Goal: Information Seeking & Learning: Learn about a topic

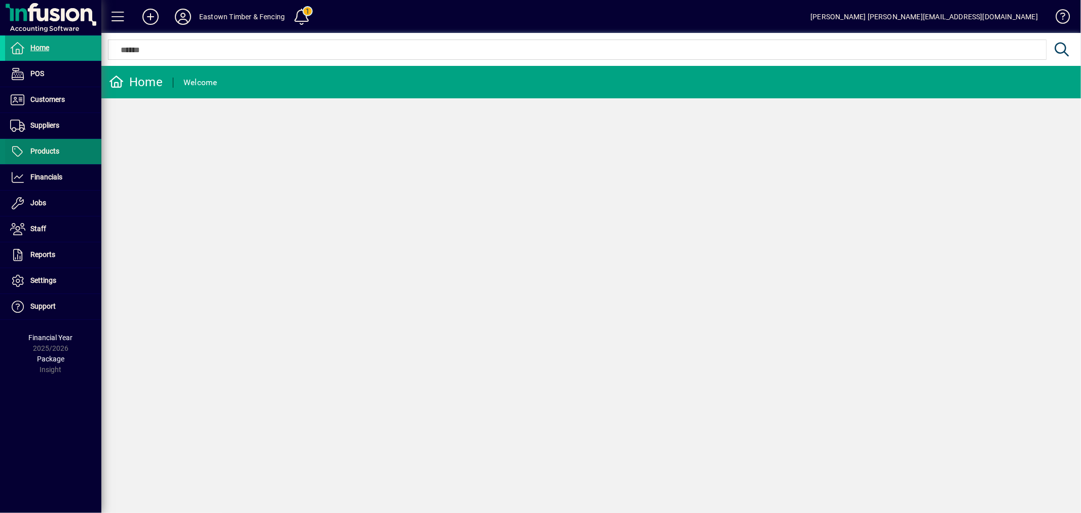
drag, startPoint x: 0, startPoint y: 0, endPoint x: 51, endPoint y: 153, distance: 161.0
click at [48, 150] on span "Products" at bounding box center [44, 151] width 29 height 8
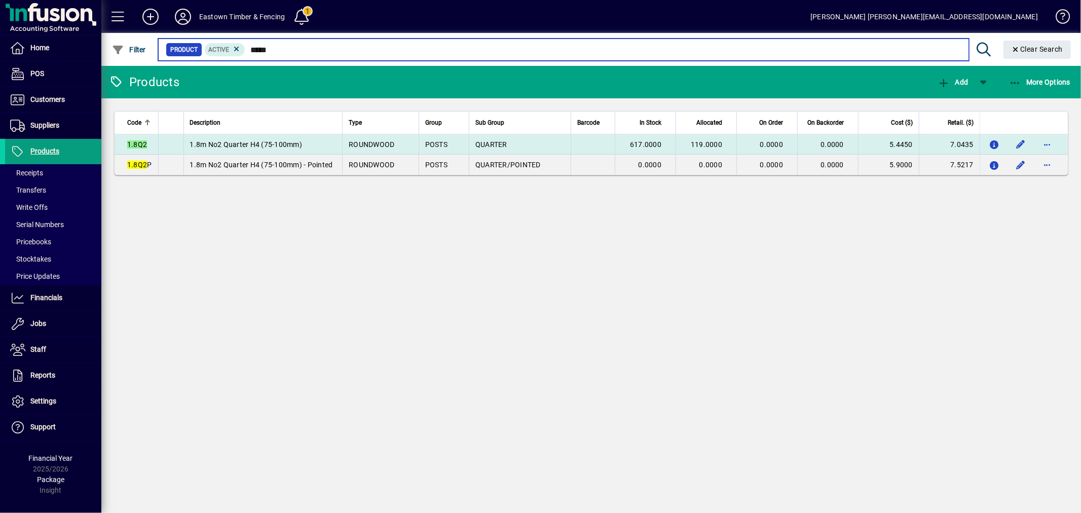
type input "*****"
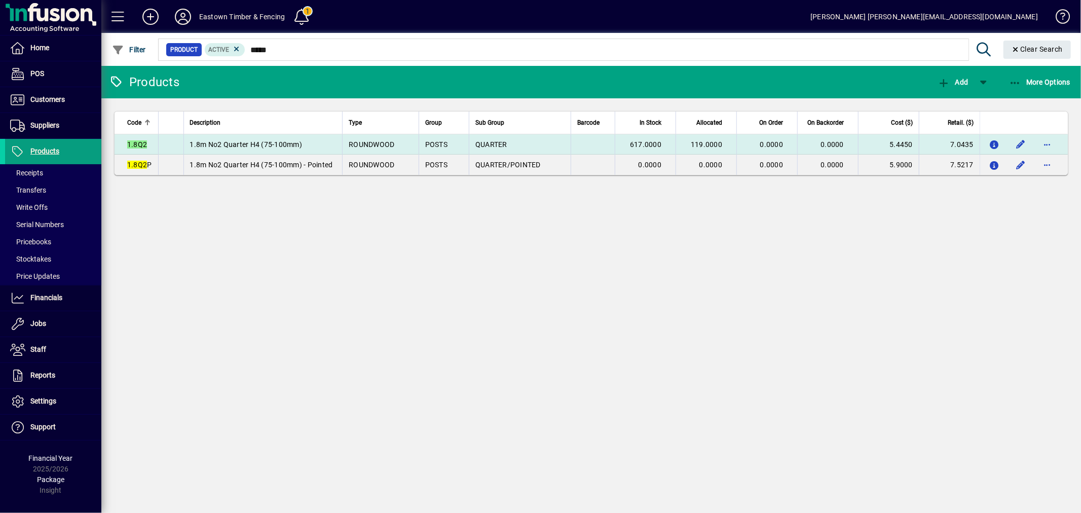
click at [302, 144] on td "1.8m No2 Quarter H4 (75-100mm)" at bounding box center [263, 144] width 159 height 20
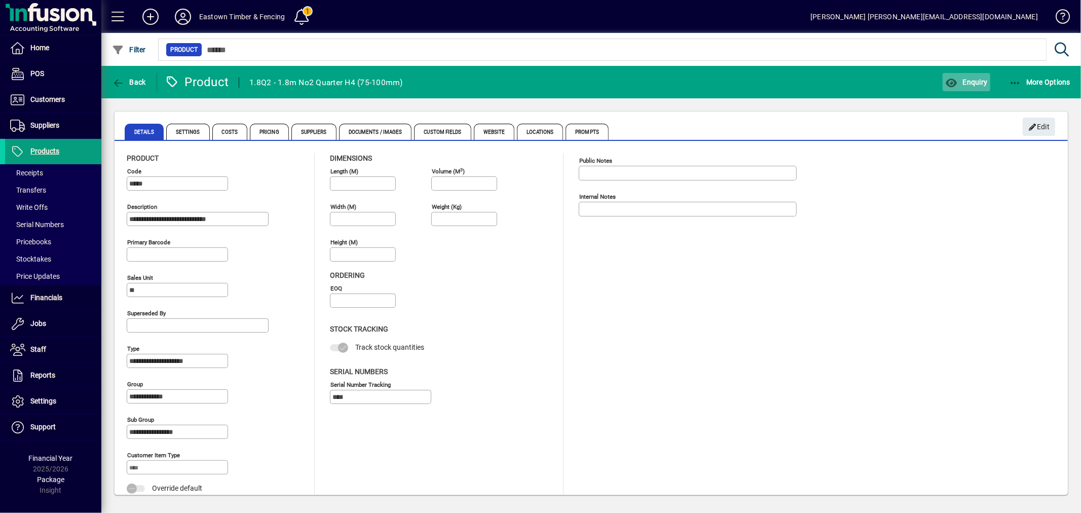
click at [986, 79] on span "Enquiry" at bounding box center [967, 82] width 42 height 8
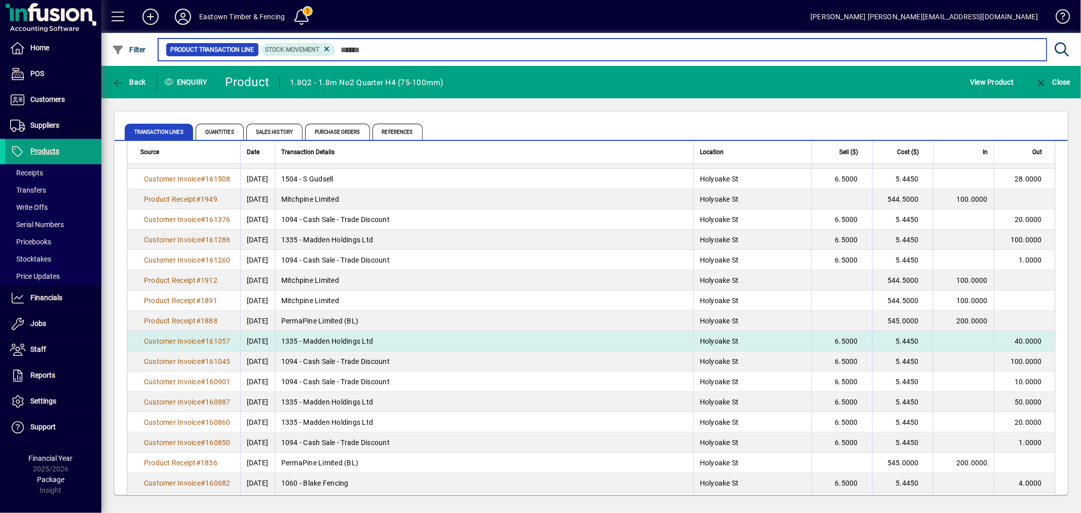
scroll to position [394, 0]
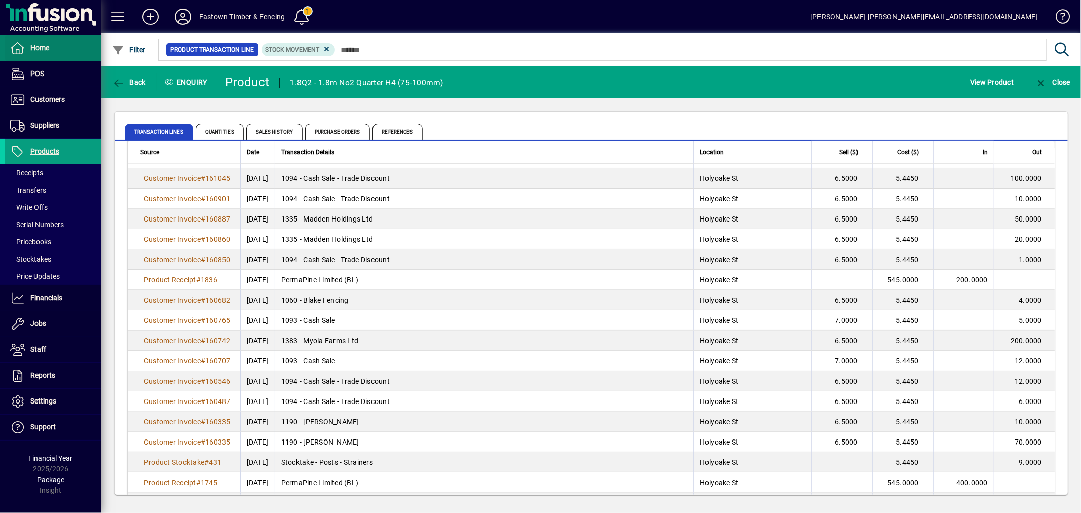
click at [47, 54] on span "Home" at bounding box center [27, 48] width 44 height 12
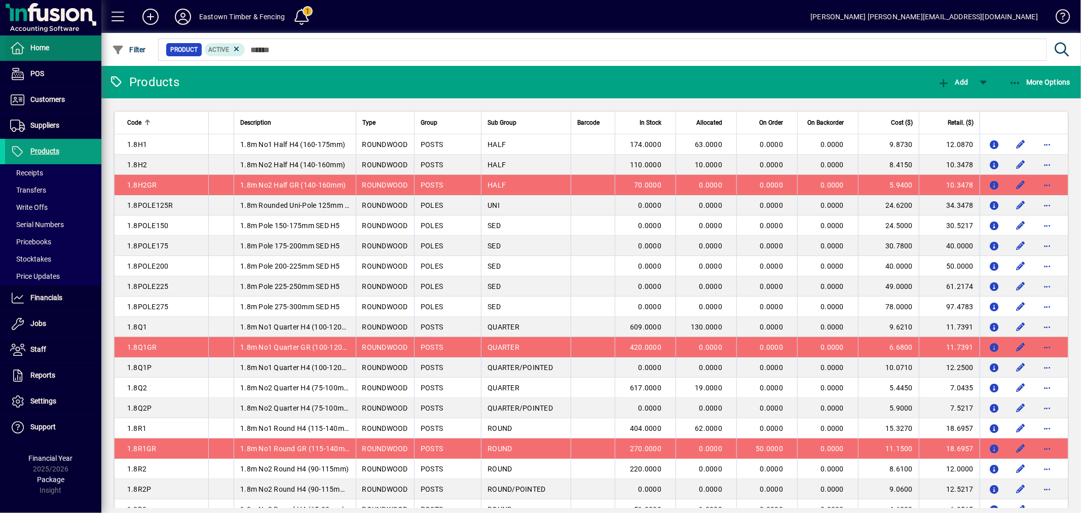
click at [41, 42] on span "Home" at bounding box center [27, 48] width 44 height 12
